Goal: Task Accomplishment & Management: Complete application form

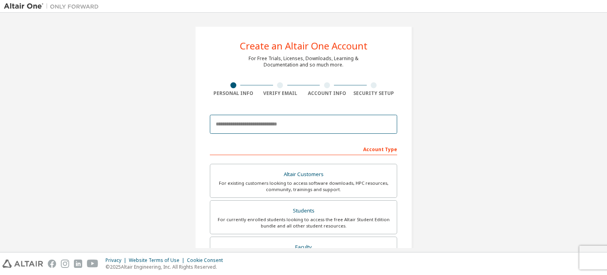
click at [310, 121] on input "email" at bounding box center [303, 124] width 187 height 19
type input "**********"
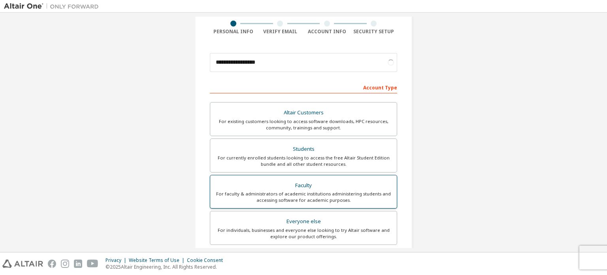
scroll to position [40, 0]
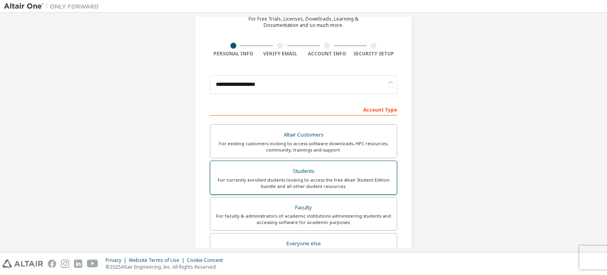
click at [279, 180] on div "For currently enrolled students looking to access the free Altair Student Editi…" at bounding box center [303, 183] width 177 height 13
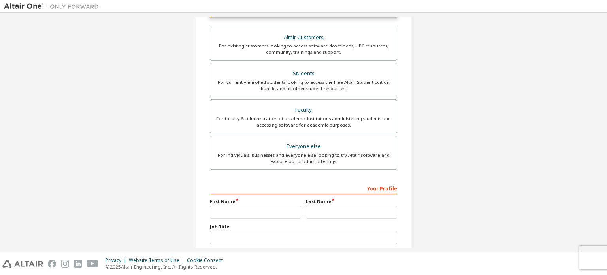
scroll to position [158, 0]
click at [243, 205] on input "text" at bounding box center [255, 211] width 91 height 13
type input "***"
drag, startPoint x: 338, startPoint y: 202, endPoint x: 337, endPoint y: 208, distance: 6.8
click at [337, 208] on div "Last Name" at bounding box center [351, 207] width 96 height 21
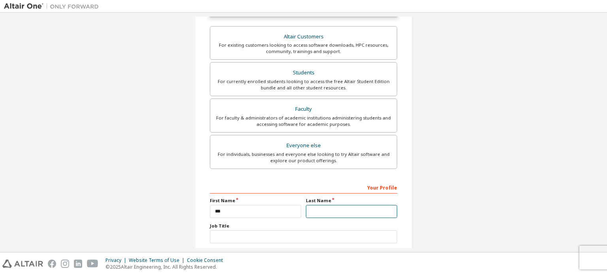
click at [337, 210] on input "text" at bounding box center [351, 211] width 91 height 13
type input "***"
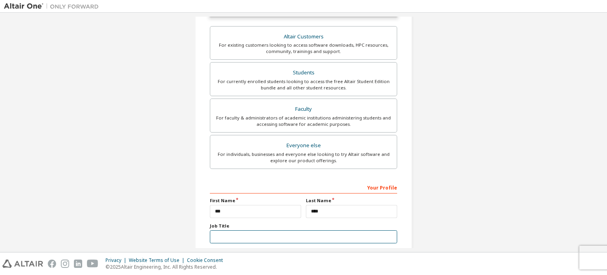
click at [289, 240] on input "text" at bounding box center [303, 236] width 187 height 13
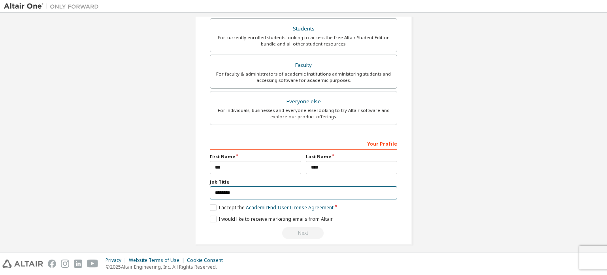
scroll to position [206, 0]
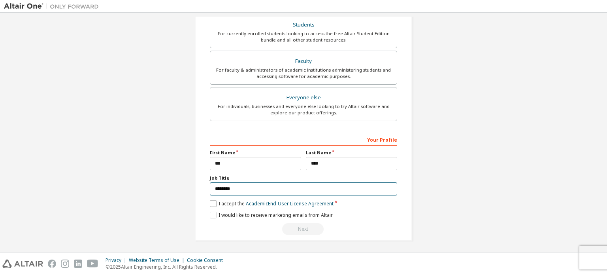
type input "*******"
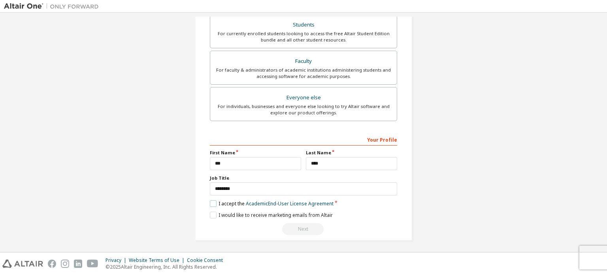
click at [214, 200] on label "I accept the Academic End-User License Agreement" at bounding box center [272, 203] width 124 height 7
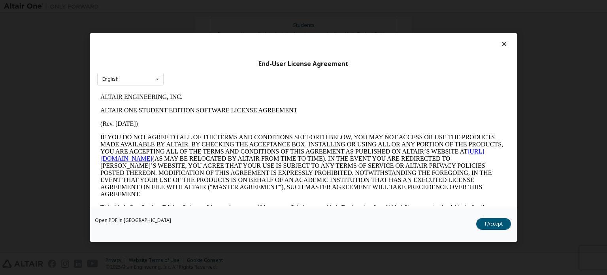
scroll to position [0, 0]
click at [488, 222] on button "I Accept" at bounding box center [493, 224] width 35 height 12
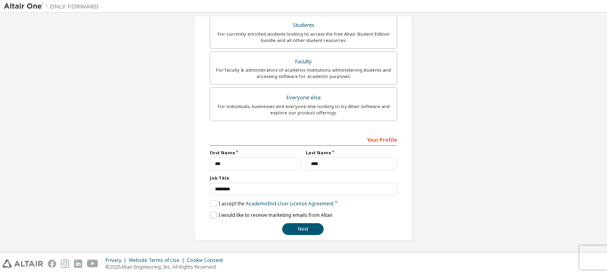
click at [212, 215] on label "I would like to receive marketing emails from Altair" at bounding box center [271, 214] width 123 height 7
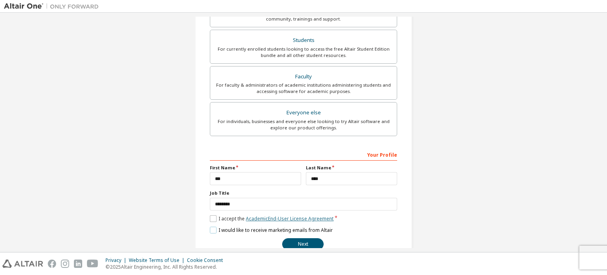
scroll to position [185, 0]
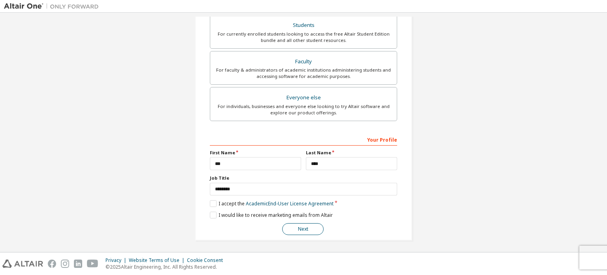
click at [307, 227] on button "Next" at bounding box center [302, 229] width 41 height 12
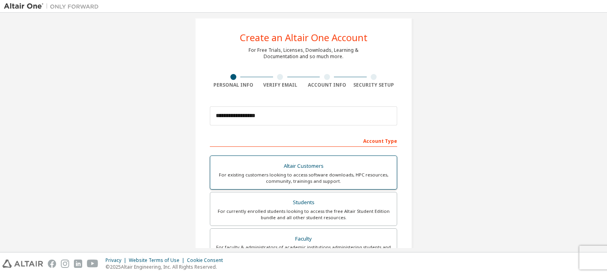
scroll to position [0, 0]
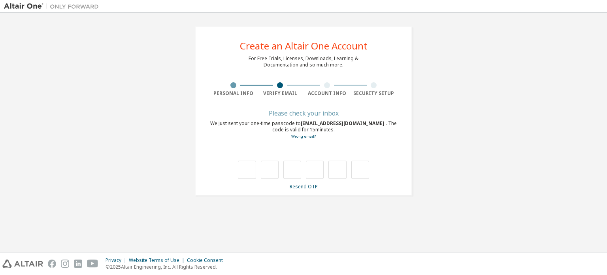
type input "*"
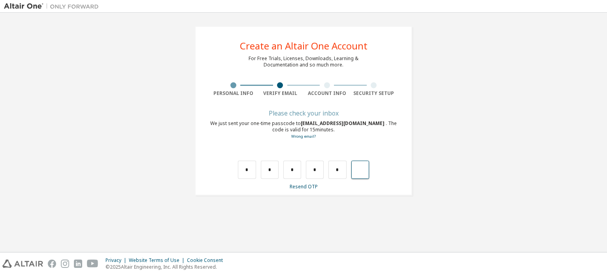
type input "*"
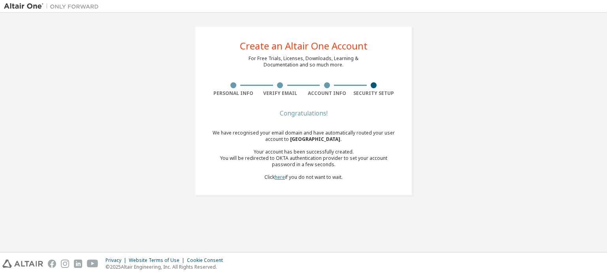
click at [281, 177] on link "here" at bounding box center [280, 176] width 10 height 7
